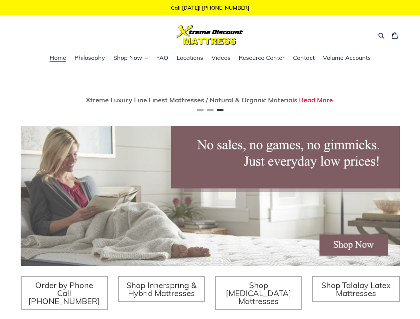
scroll to position [0, 758]
click at [381, 35] on icon "button" at bounding box center [381, 35] width 7 height 7
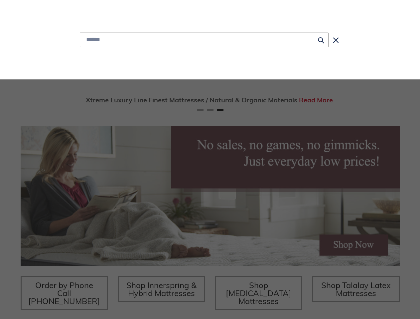
click at [131, 58] on div "Submit Close search" at bounding box center [209, 39] width 383 height 79
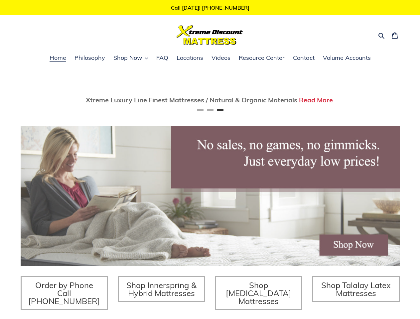
click at [0, 100] on div "Twin Mattress (Coil Spring Unit) Only $69! Shop Now Fully Adjustable Queen Base…" at bounding box center [210, 228] width 420 height 299
click at [10, 100] on div "Twin Mattress (Coil Spring Unit) Only $69! Shop Now Fully Adjustable Queen Base…" at bounding box center [210, 228] width 420 height 299
click at [13, 100] on div "Twin Mattress (Coil Spring Unit) Only $69! Shop Now Fully Adjustable Queen Base…" at bounding box center [210, 228] width 420 height 299
click at [210, 100] on span "Xtreme Luxury Line Finest Mattresses / Natural & Organic Materials" at bounding box center [191, 100] width 211 height 8
click at [41, 100] on button "Previous" at bounding box center [40, 99] width 13 height 13
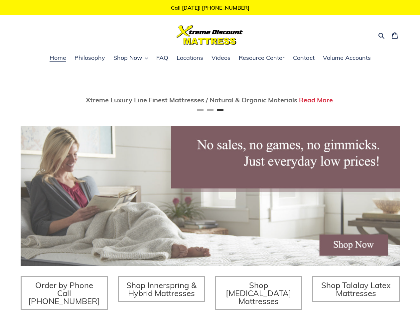
click at [379, 100] on button "Next" at bounding box center [379, 99] width 13 height 13
